Goal: Information Seeking & Learning: Learn about a topic

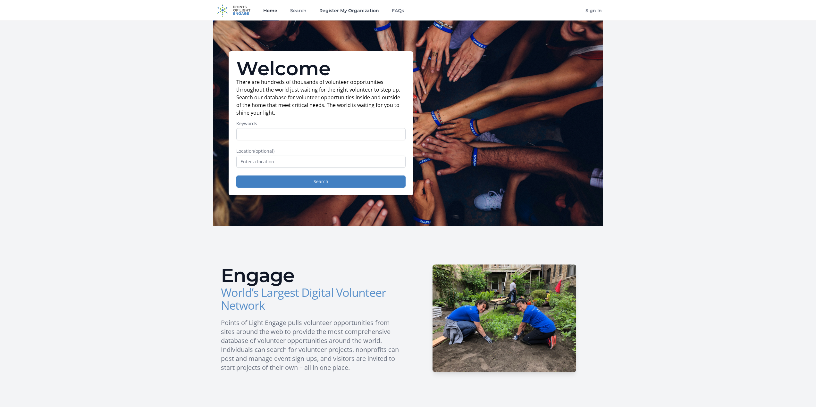
click at [337, 10] on link "Register My Organization" at bounding box center [349, 10] width 62 height 21
click at [305, 13] on link "Search" at bounding box center [298, 10] width 19 height 21
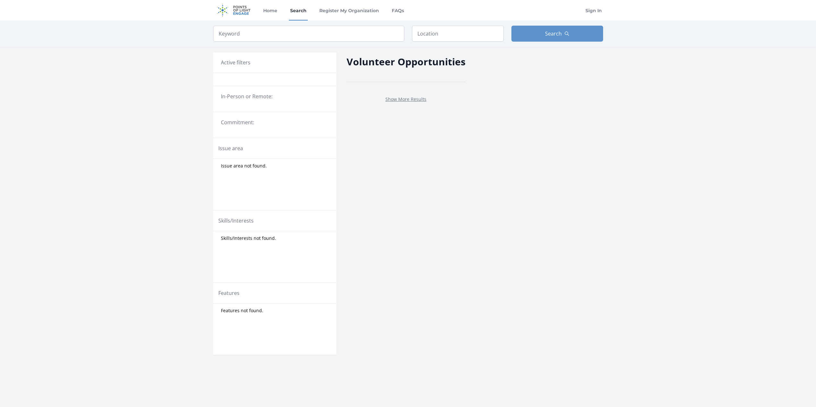
click at [305, 13] on link "Search" at bounding box center [298, 10] width 19 height 21
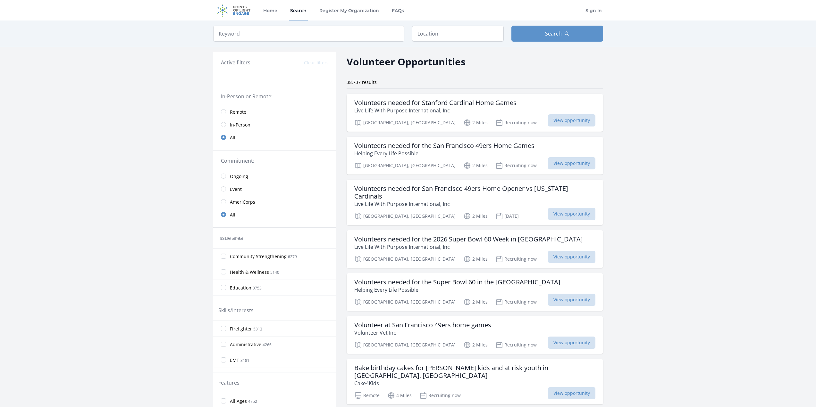
click at [236, 127] on span "In-Person" at bounding box center [240, 125] width 21 height 6
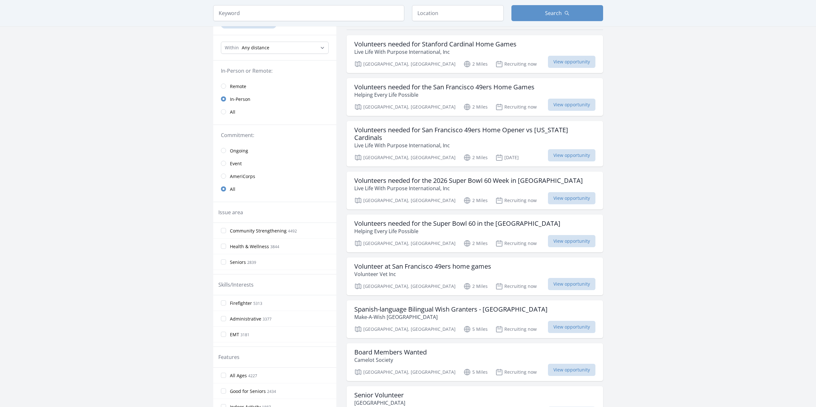
scroll to position [64, 0]
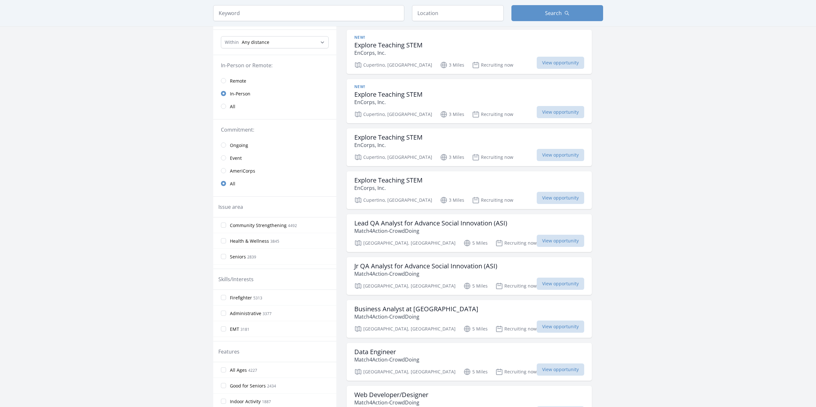
click at [233, 143] on span "Ongoing" at bounding box center [239, 145] width 18 height 6
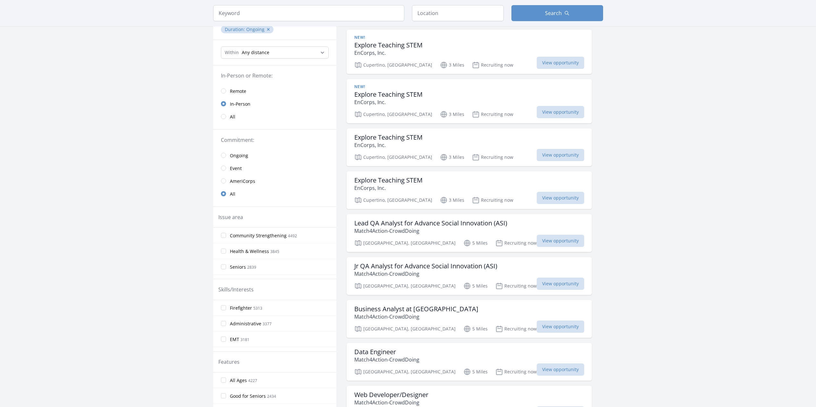
click at [227, 156] on link "Ongoing" at bounding box center [274, 155] width 123 height 13
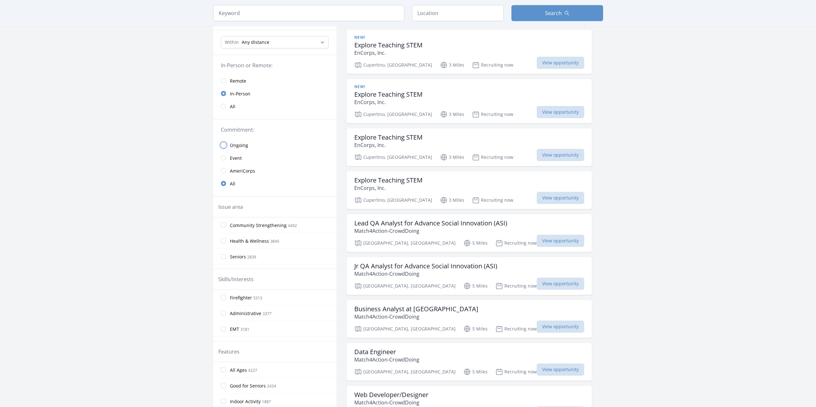
click at [225, 146] on input "radio" at bounding box center [223, 145] width 5 height 5
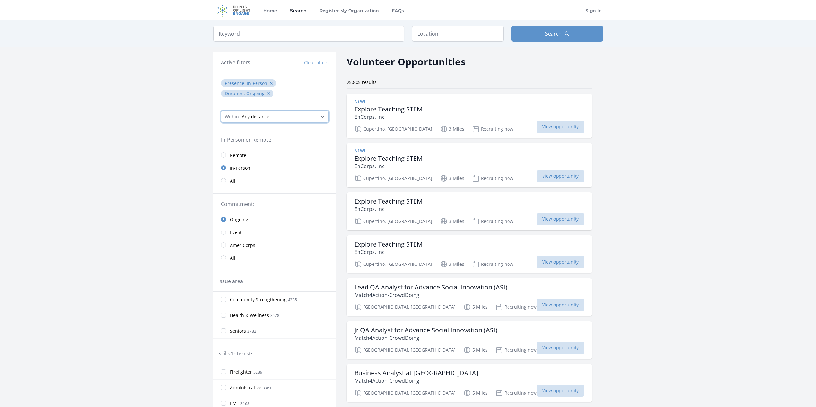
click at [298, 116] on select "Any distance , 5 Miles , 20 Miles , 50 Miles , 100 Miles" at bounding box center [275, 117] width 108 height 12
select select "80467"
click at [221, 111] on select "Any distance , 5 Miles , 20 Miles , 50 Miles , 100 Miles" at bounding box center [275, 117] width 108 height 12
click at [446, 29] on input "text" at bounding box center [458, 34] width 92 height 16
type input "Cupertino, CA, USA"
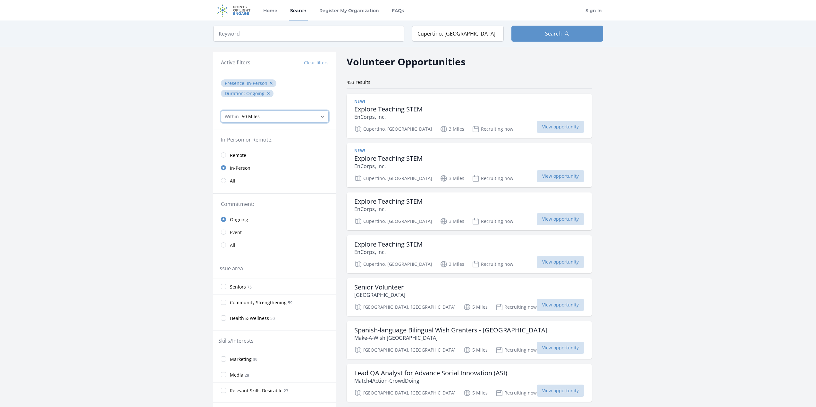
click at [283, 120] on select "Any distance , 5 Miles , 20 Miles , 50 Miles , 100 Miles" at bounding box center [275, 117] width 108 height 12
select select "32186"
click at [221, 111] on select "Any distance , 5 Miles , 20 Miles , 50 Miles , 100 Miles" at bounding box center [275, 117] width 108 height 12
click at [427, 81] on div "153 results" at bounding box center [468, 82] width 245 height 6
click at [541, 37] on button "Search" at bounding box center [557, 34] width 92 height 16
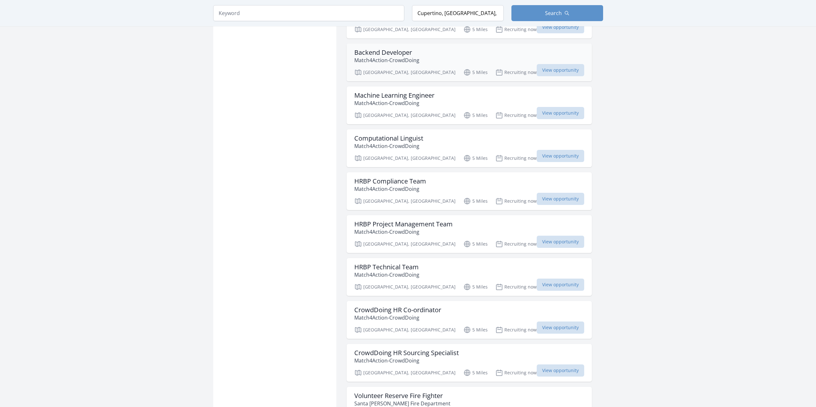
scroll to position [700, 0]
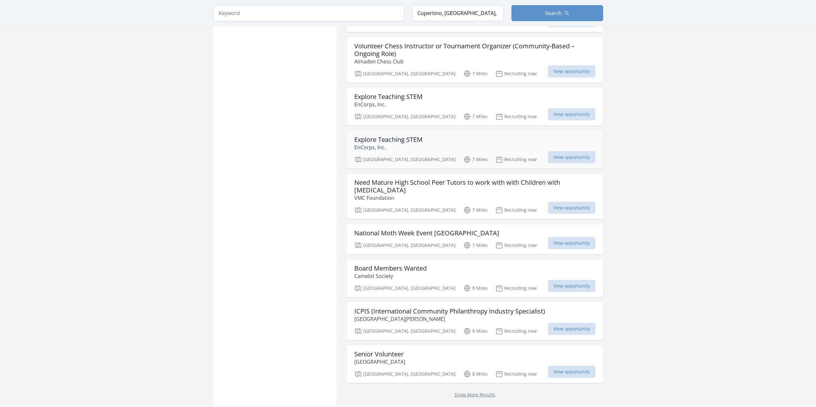
scroll to position [1474, 0]
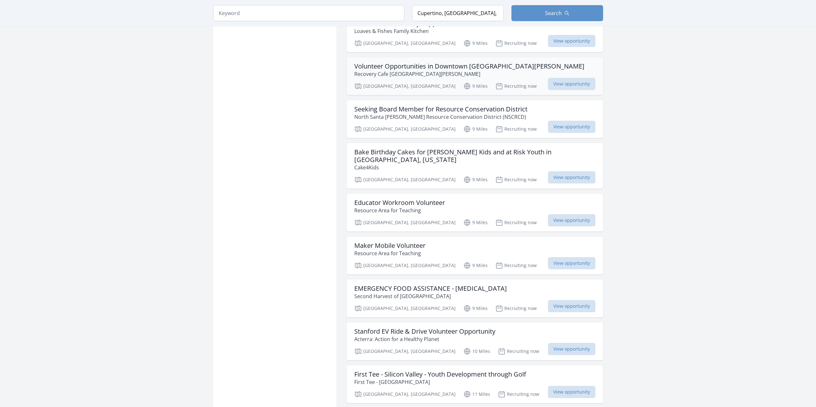
scroll to position [2115, 0]
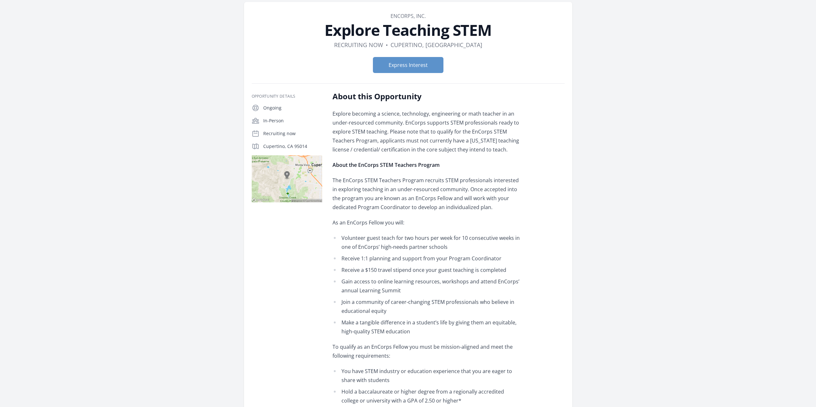
scroll to position [32, 0]
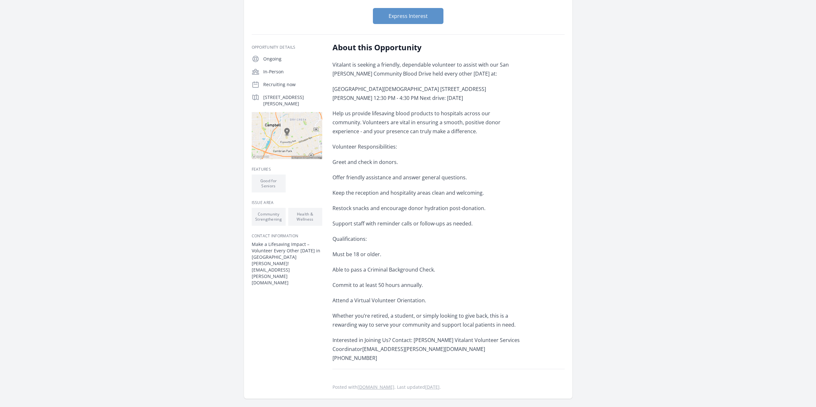
scroll to position [96, 0]
